Goal: Task Accomplishment & Management: Complete application form

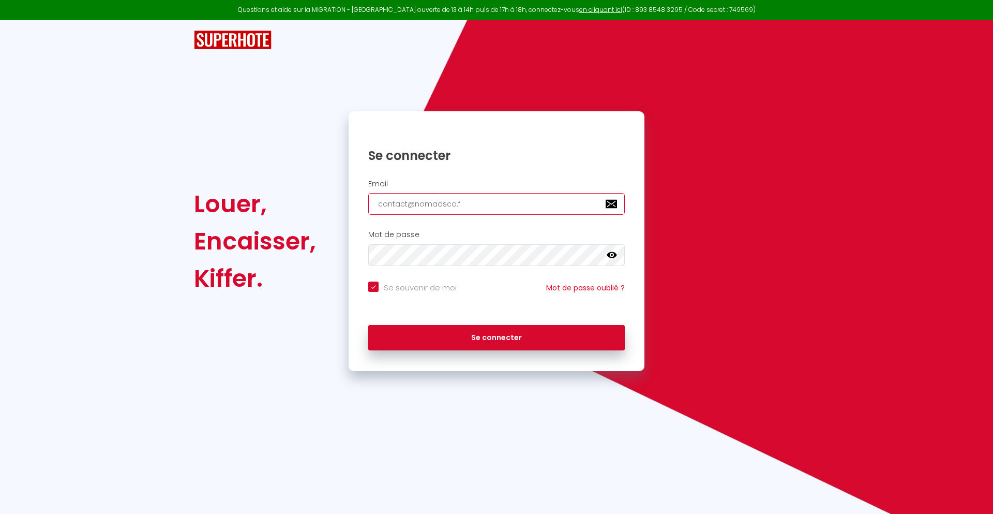
type input "[EMAIL_ADDRESS][DOMAIN_NAME]"
checkbox input "true"
type input "[EMAIL_ADDRESS][DOMAIN_NAME]"
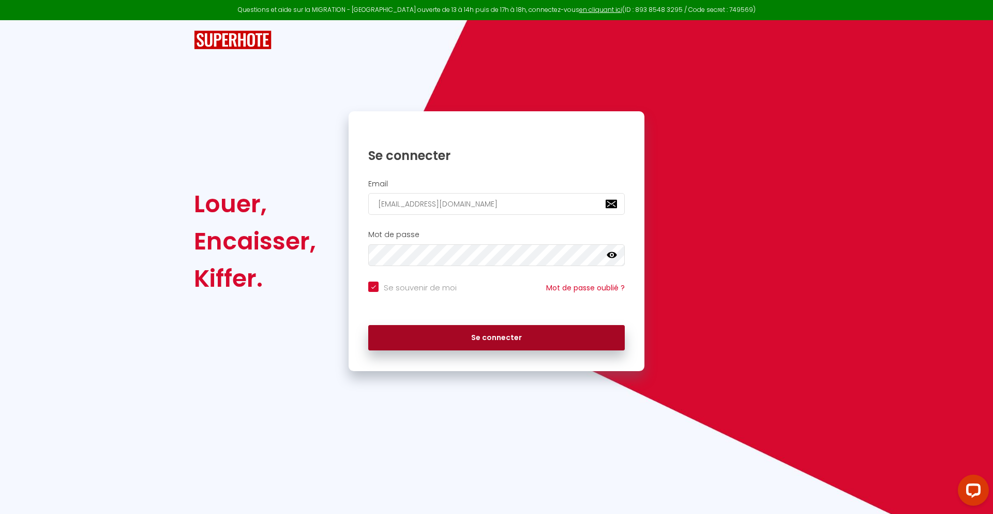
click at [497, 337] on button "Se connecter" at bounding box center [496, 338] width 257 height 26
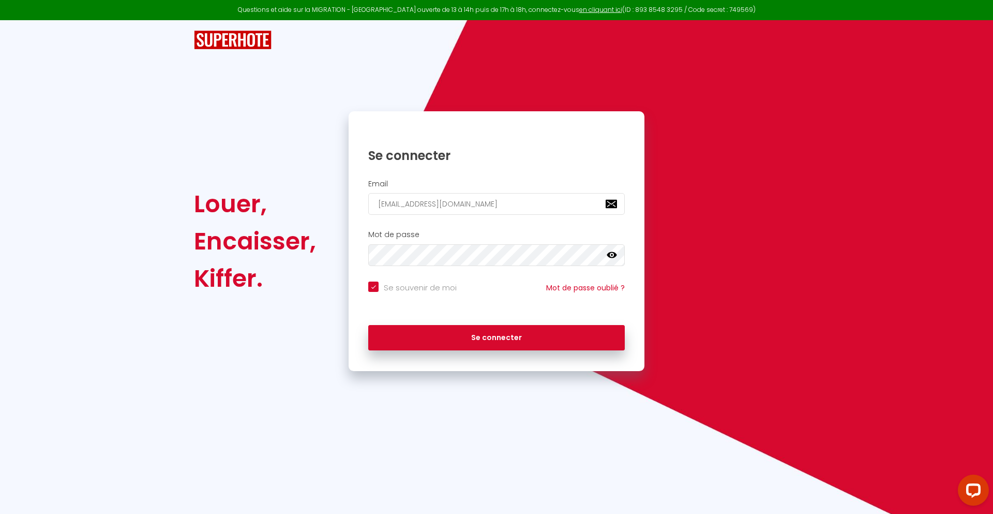
checkbox input "true"
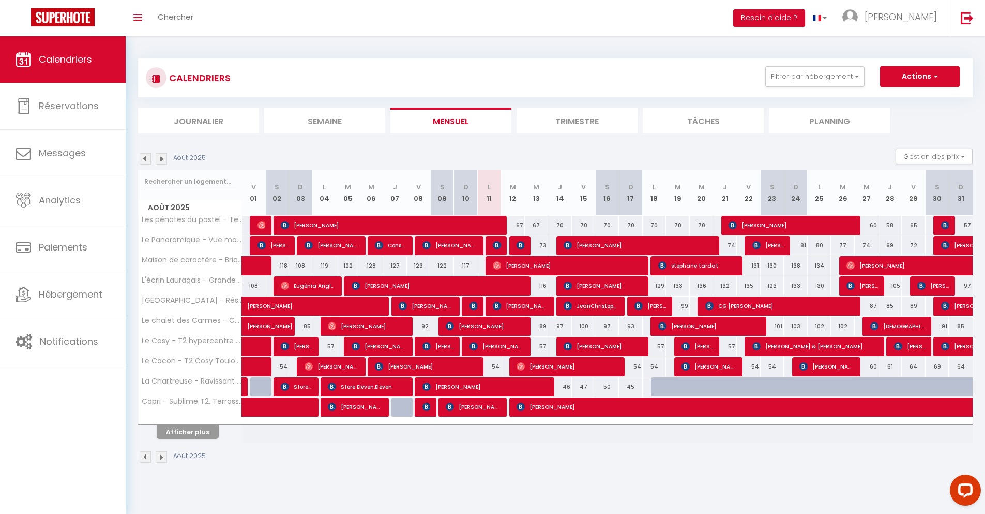
click at [199, 120] on li "Journalier" at bounding box center [198, 120] width 121 height 25
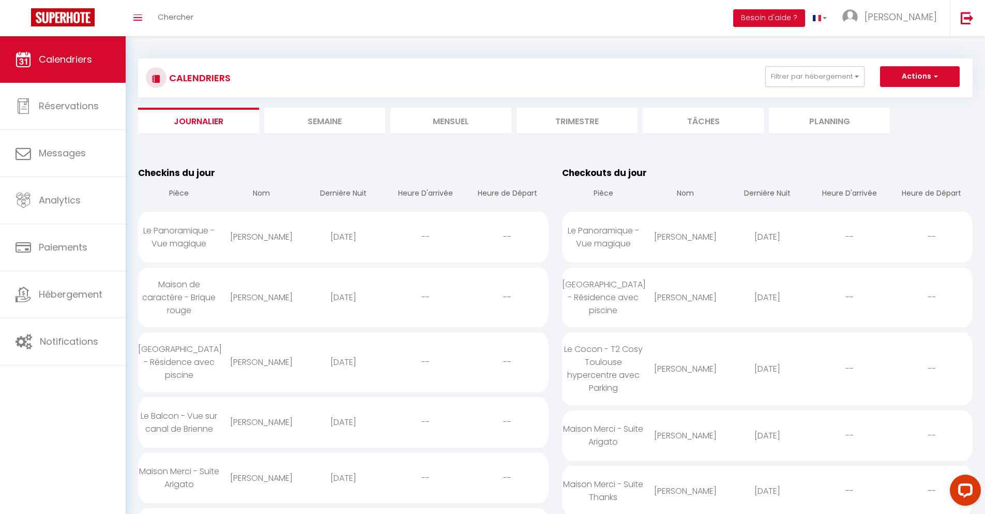
scroll to position [1004, 0]
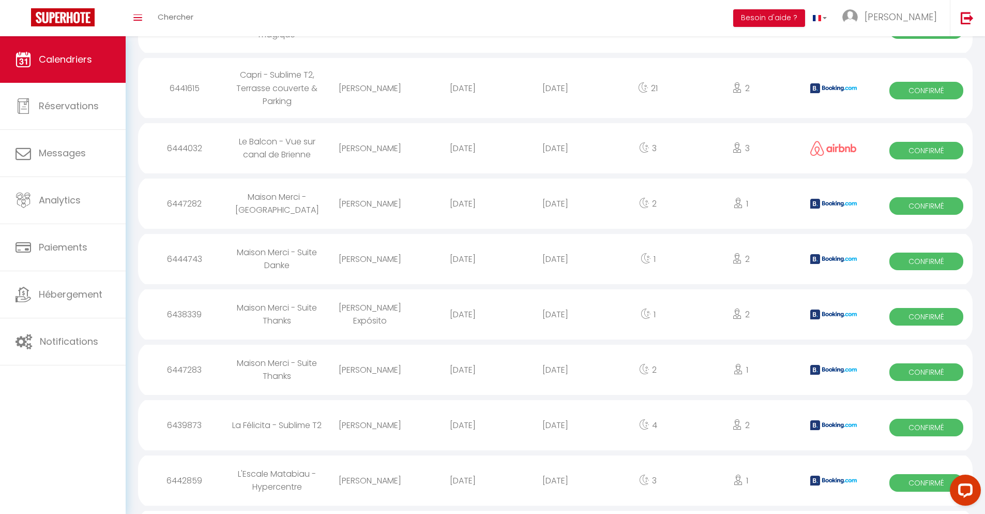
select select "0"
select select "1"
select select
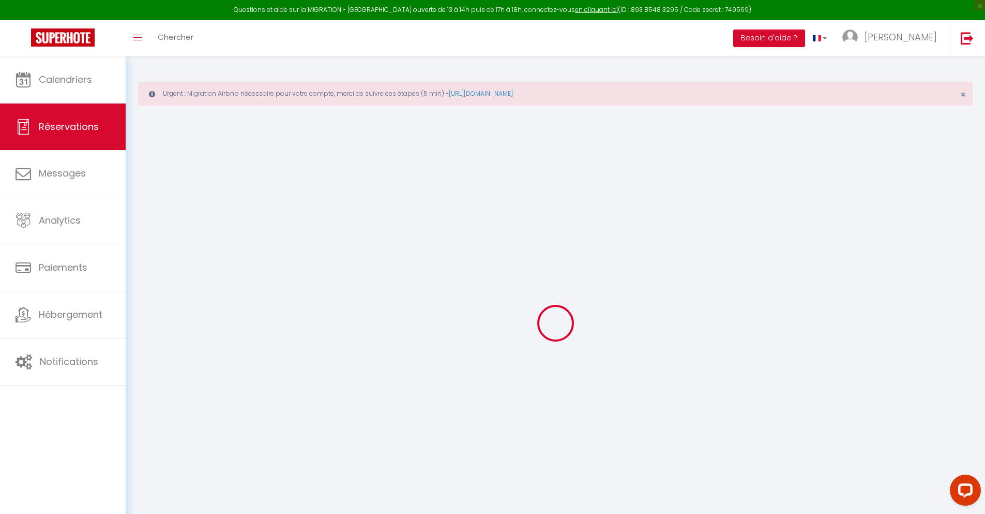
type input "[PERSON_NAME]"
type input "Weemid"
type input "[EMAIL_ADDRESS][DOMAIN_NAME]"
type input "[PHONE_NUMBER]"
type input "."
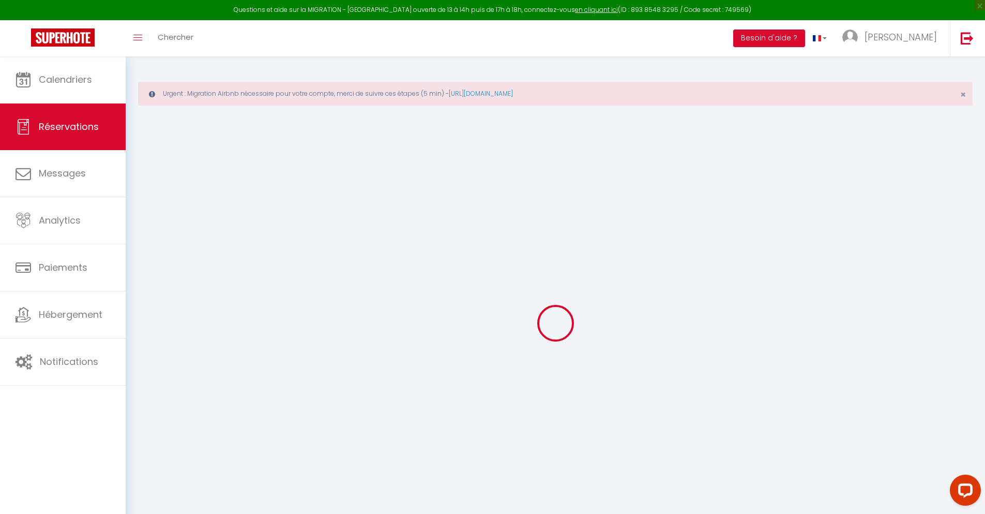
select select "FR"
type input "18.26"
type input "1.5699999999999998"
select select "23165"
select select "1"
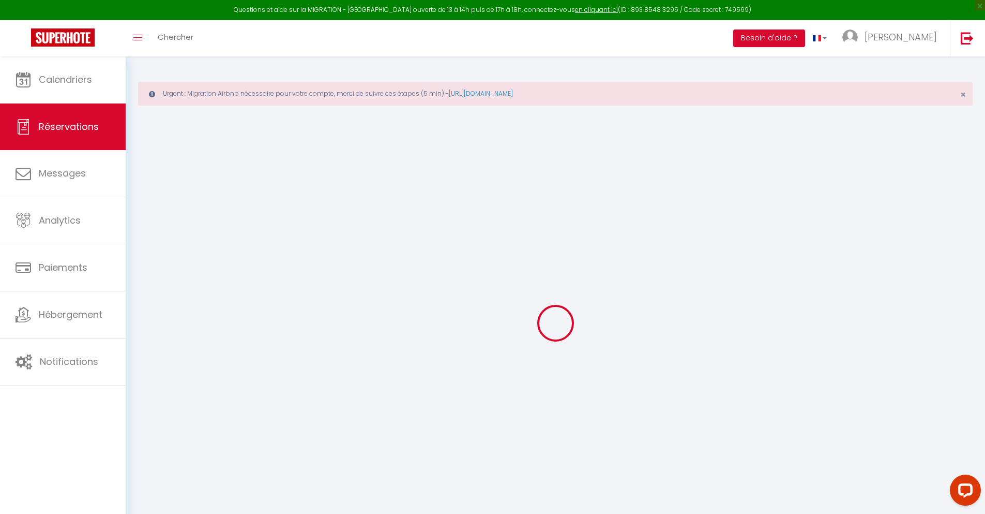
select select
type input "3"
type input "1"
select select "12"
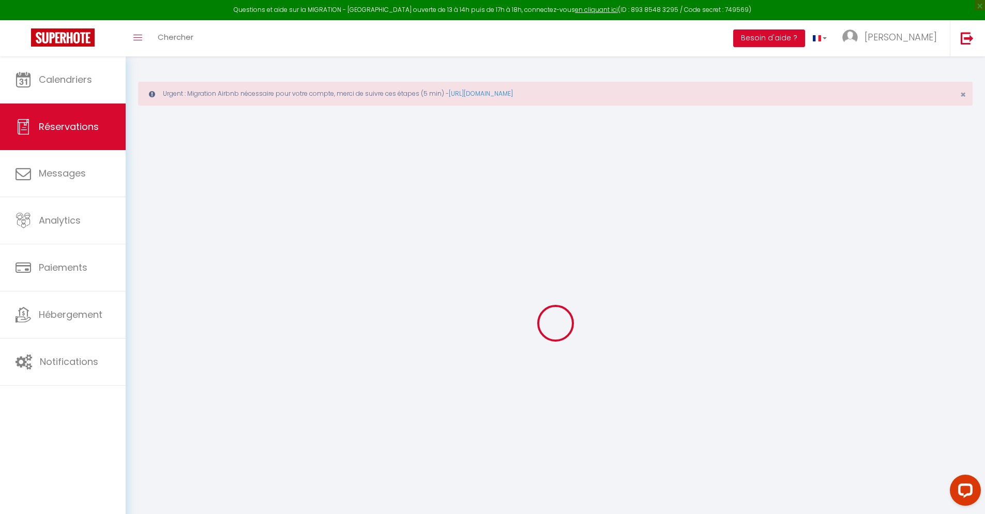
select select
type input "77.4"
checkbox input "false"
type input "0"
select select "2"
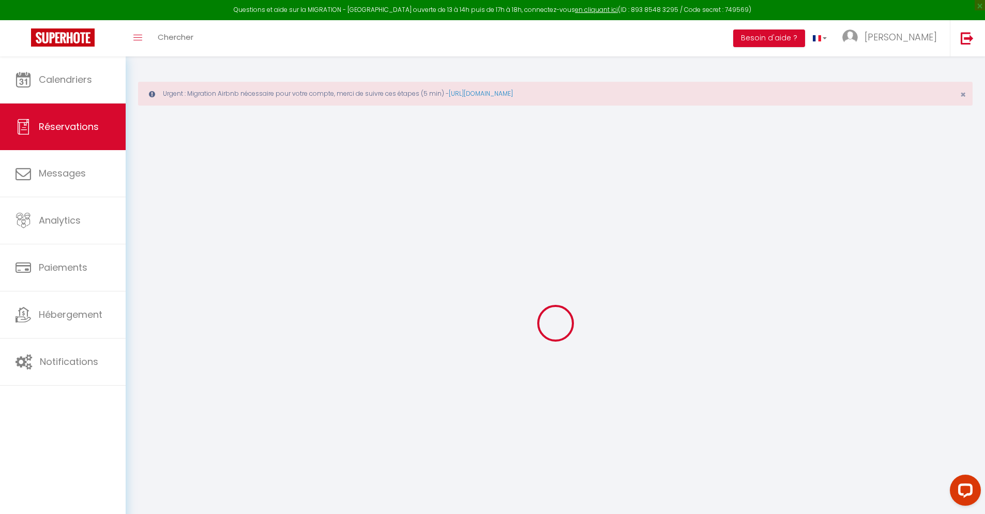
type input "25"
type input "0"
select select
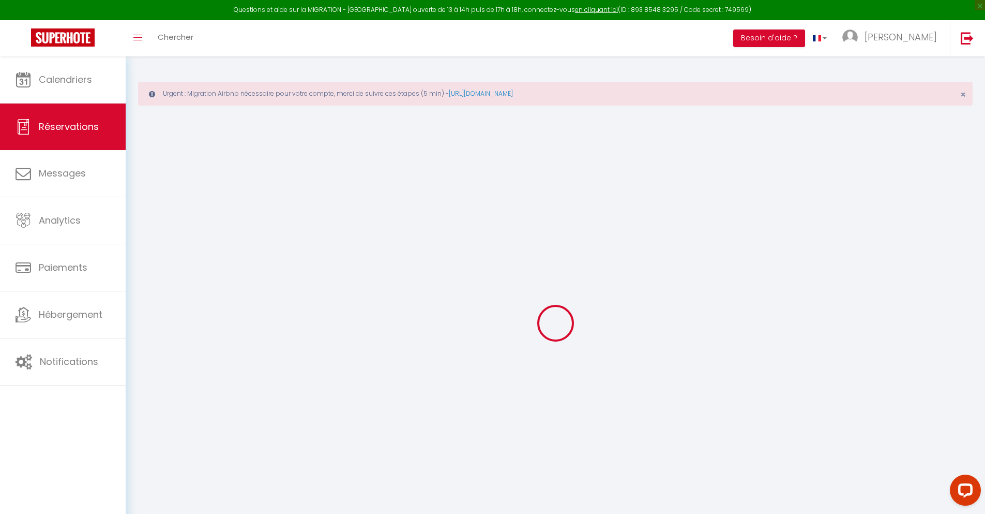
select select "14"
checkbox input "false"
select select
checkbox input "false"
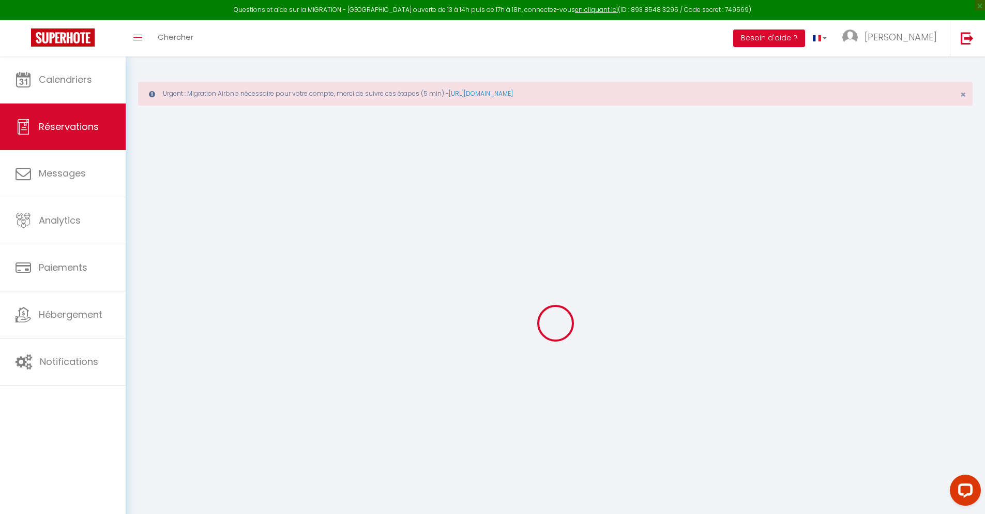
select select
checkbox input "false"
type textarea "** THIS RESERVATION HAS BEEN PRE-PAID ** BOOKING NOTE : Payment charge is EUR 1…"
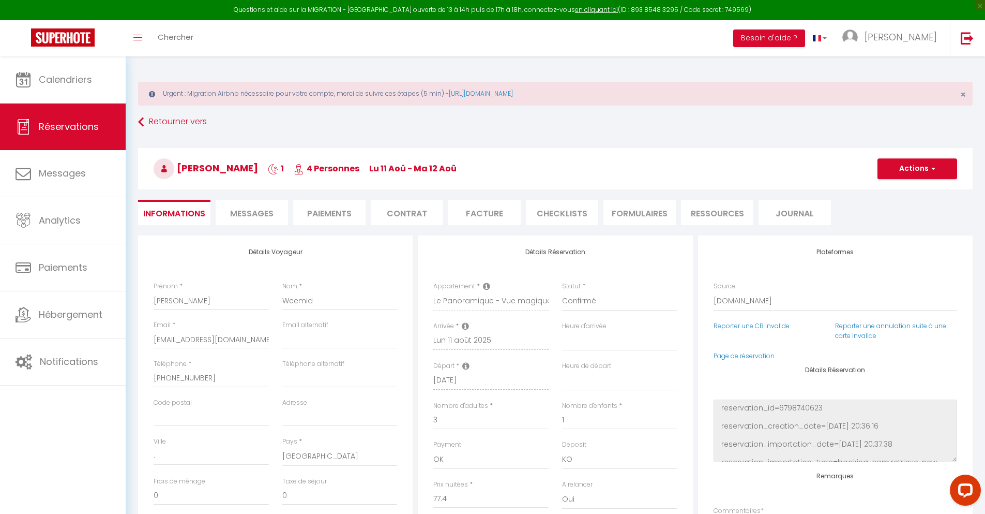
type input "30"
type input "5.07"
select select
checkbox input "false"
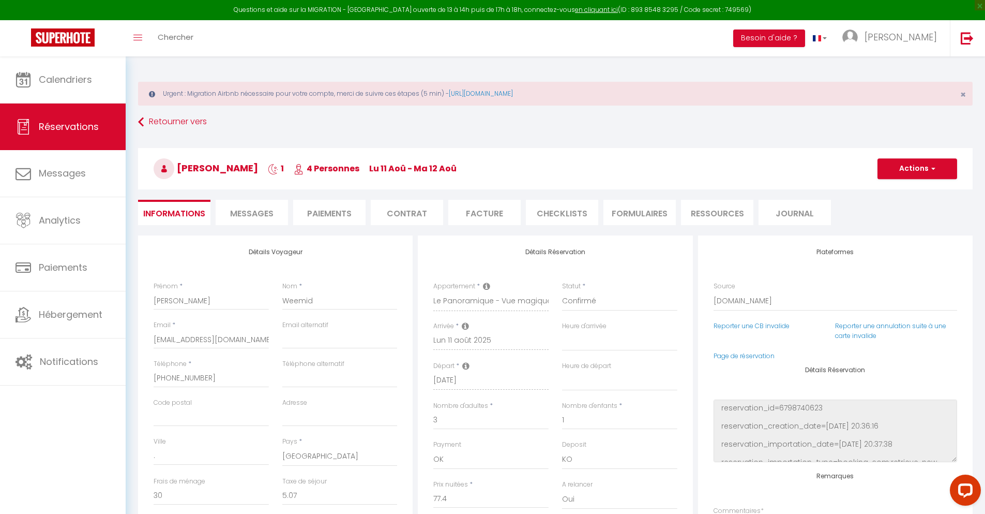
select select
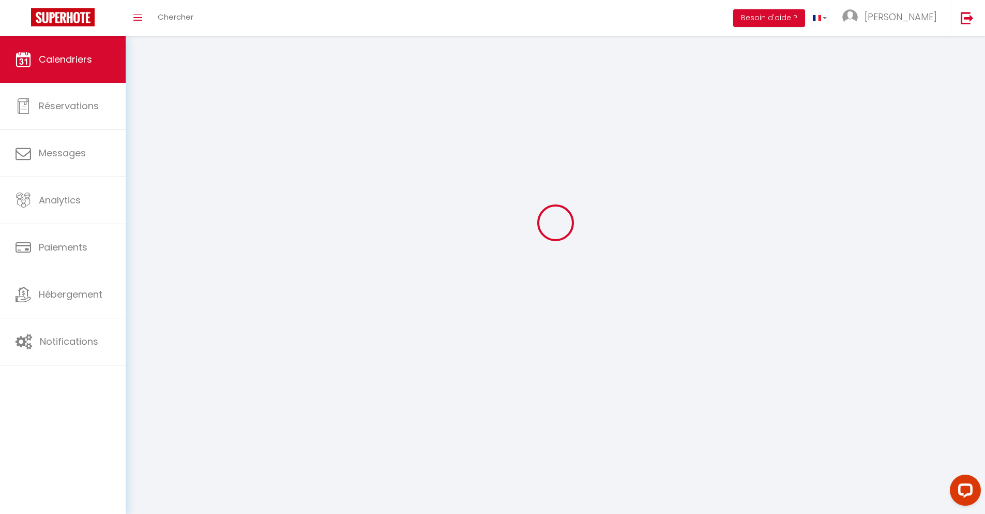
scroll to position [56, 0]
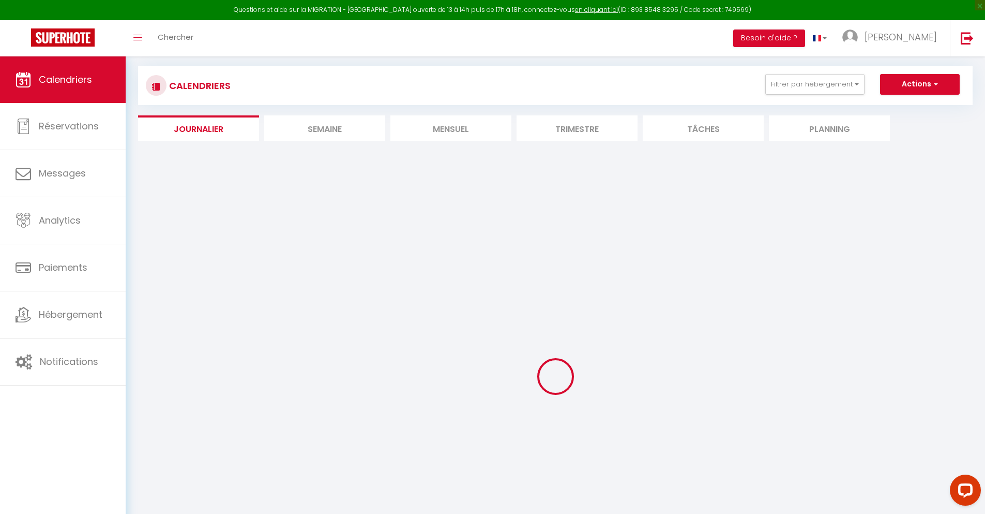
select select
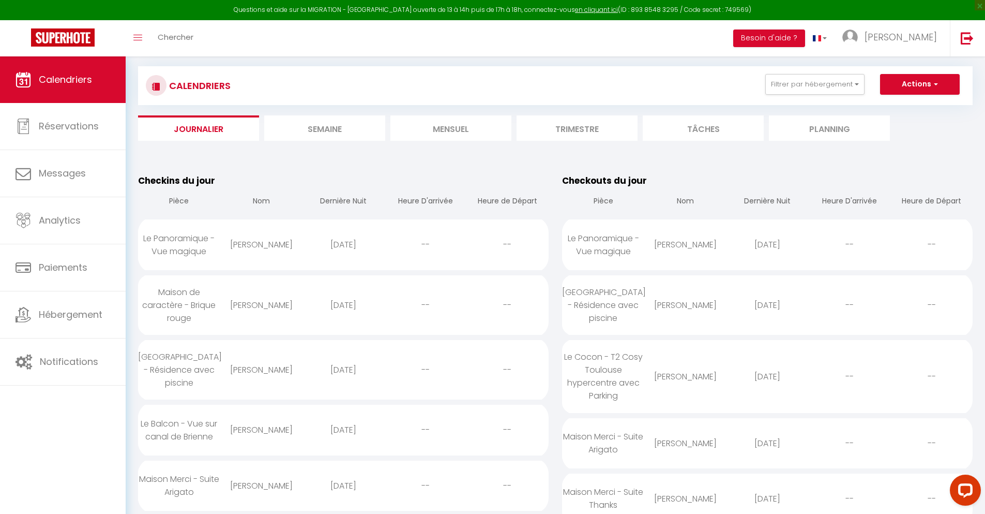
scroll to position [1124, 0]
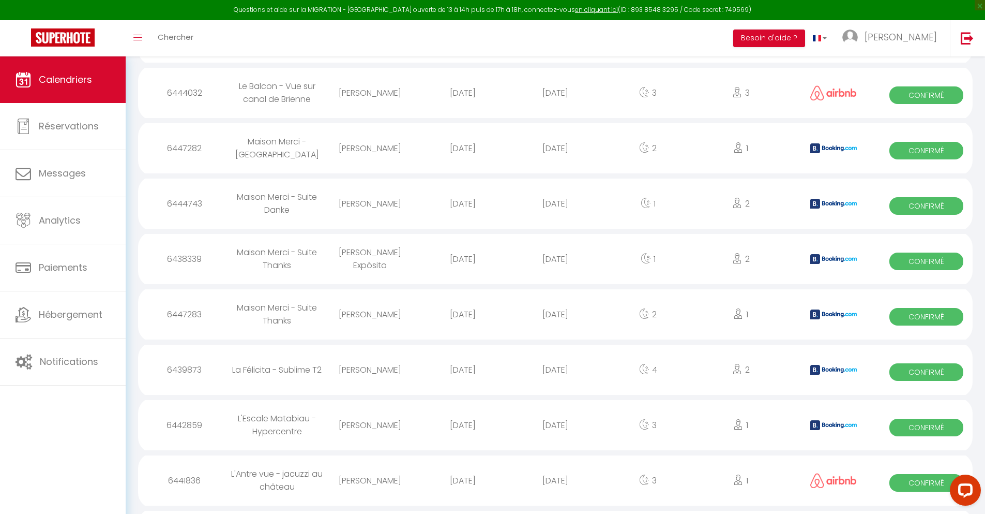
select select "0"
select select "1"
select select
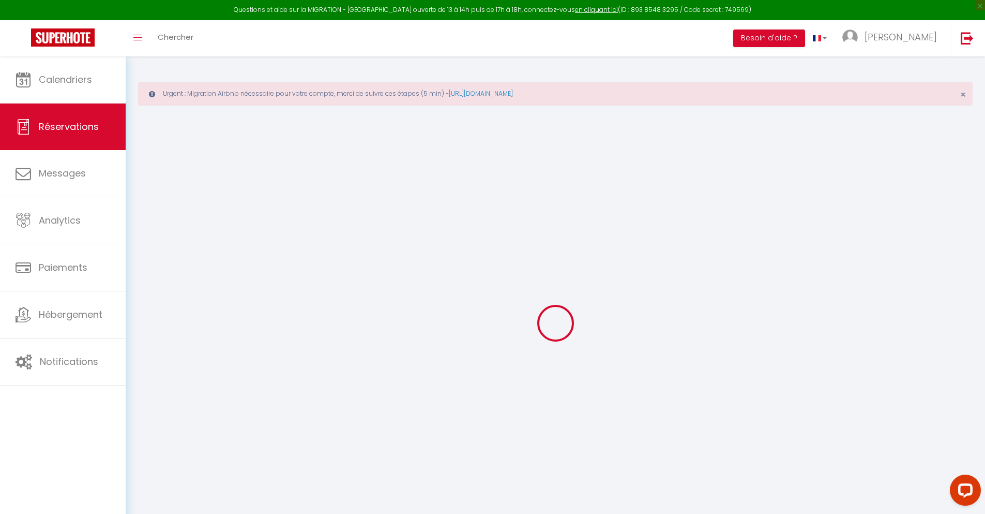
select select
checkbox input "false"
type textarea "** THIS RESERVATION HAS BEEN PRE-PAID ** BOOKING NOTE : Payment charge is EUR 1…"
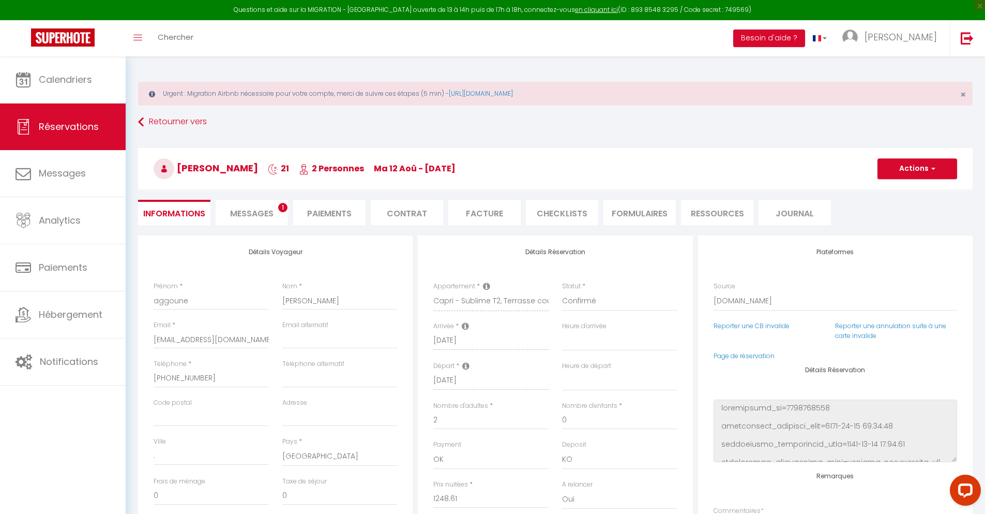
type input "42"
type input "81.73"
select select
checkbox input "false"
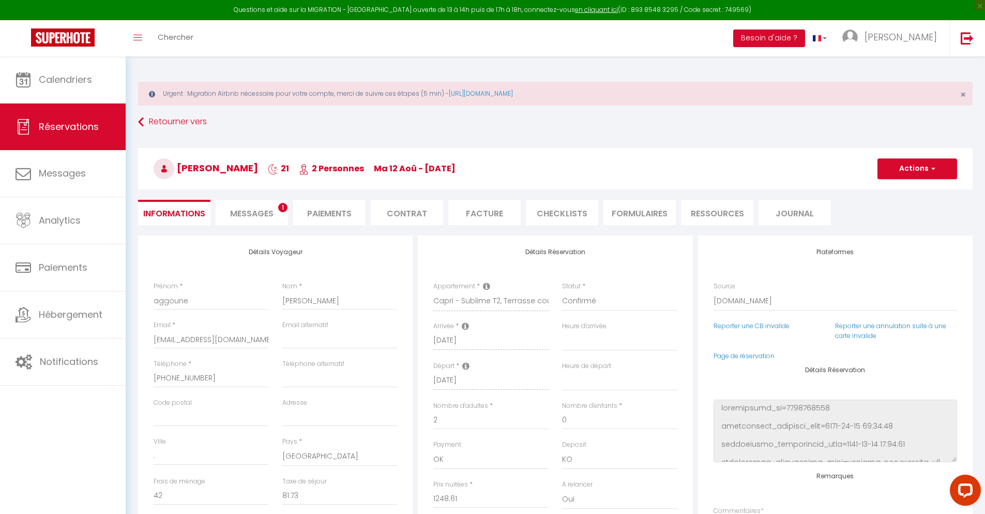
select select
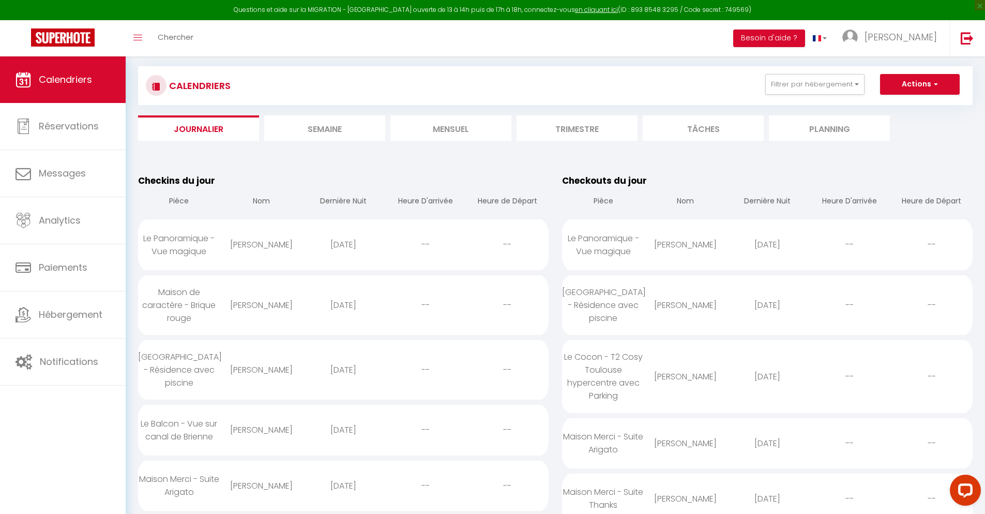
scroll to position [1189, 0]
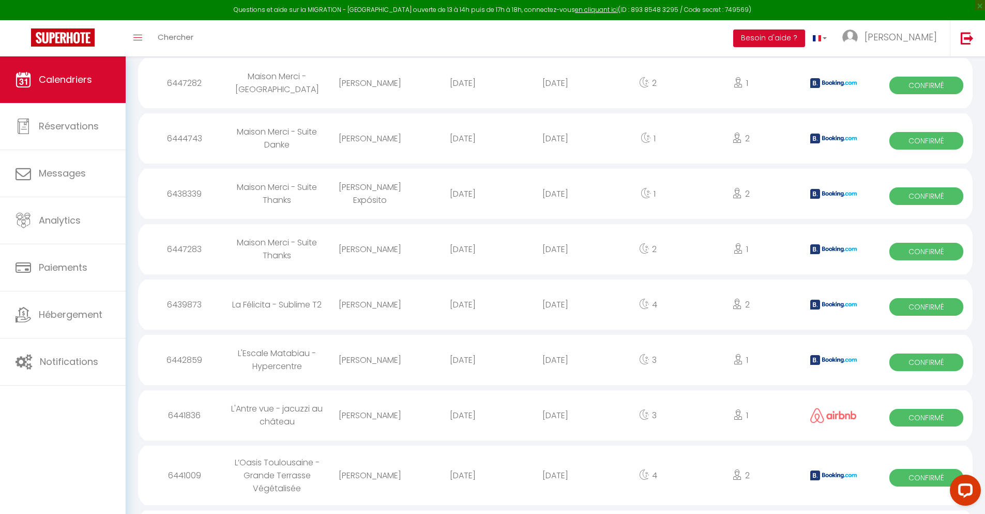
select select "0"
select select "1"
select select
